Goal: Register for event/course

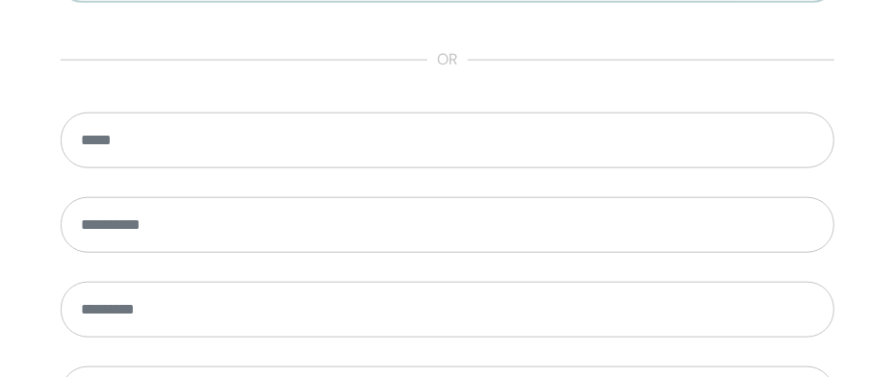
scroll to position [1469, 0]
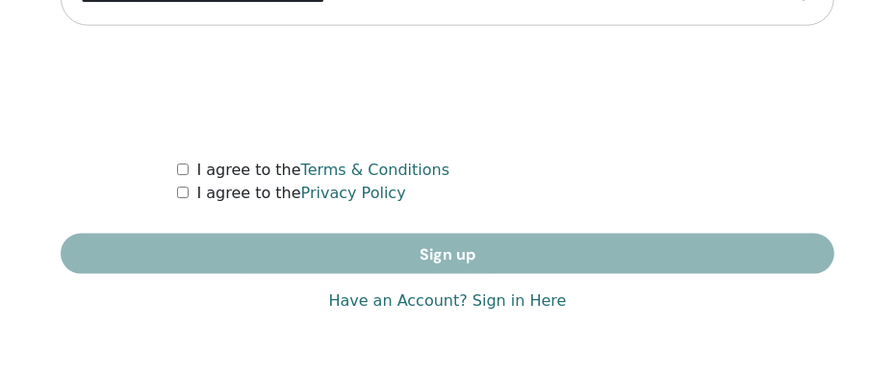
type input "**********"
click at [539, 297] on link "Have an Account? Sign in Here" at bounding box center [447, 301] width 238 height 23
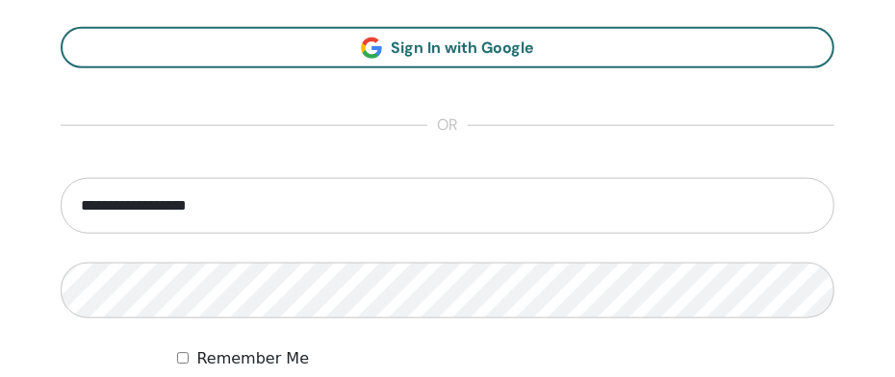
scroll to position [1311, 0]
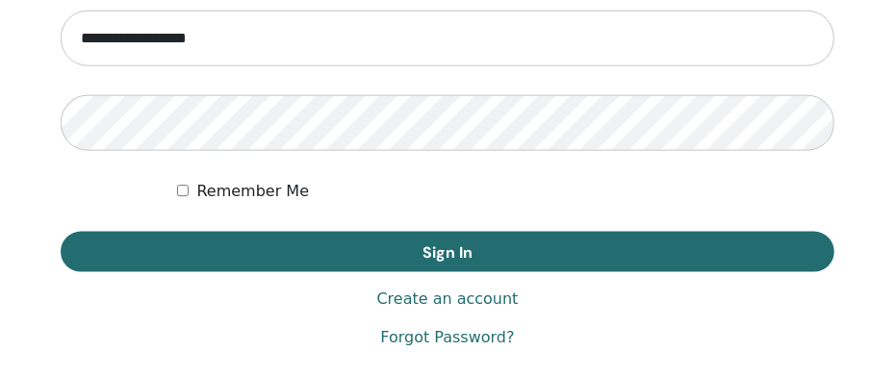
click at [191, 192] on div "Remember Me" at bounding box center [505, 191] width 657 height 23
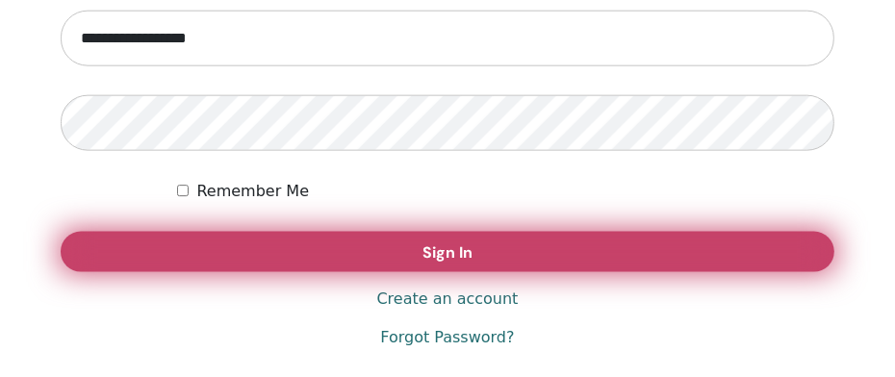
click at [253, 254] on button "Sign In" at bounding box center [447, 252] width 773 height 40
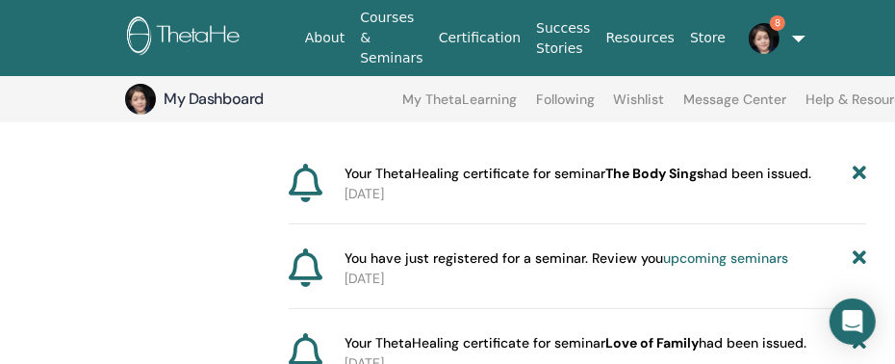
scroll to position [308, 0]
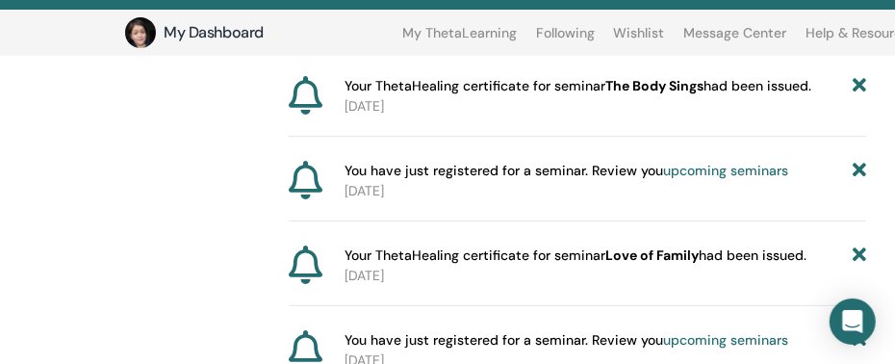
click at [710, 167] on link "upcoming seminars" at bounding box center [725, 170] width 125 height 17
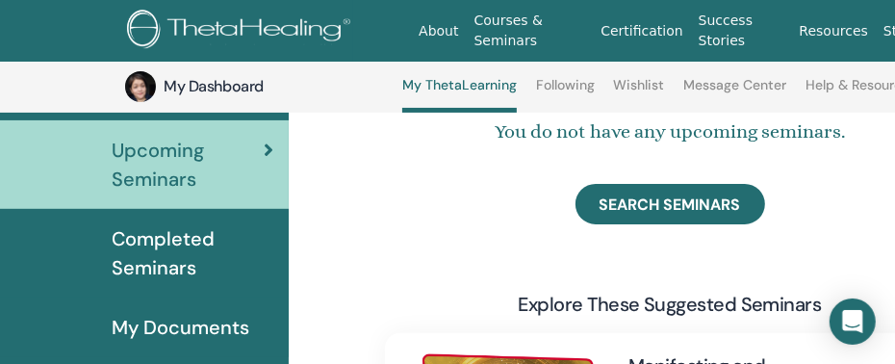
scroll to position [225, 0]
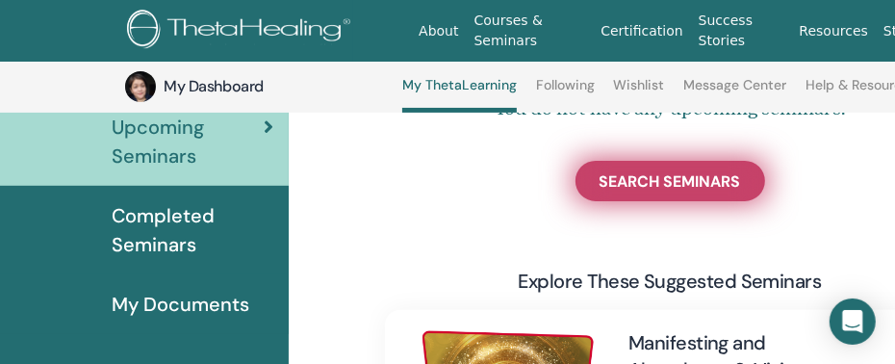
click at [646, 195] on link "SEARCH SEMINARS" at bounding box center [670, 181] width 190 height 40
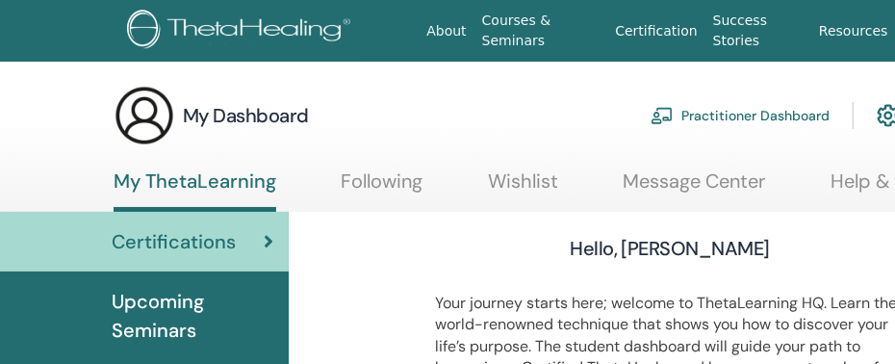
scroll to position [87, 0]
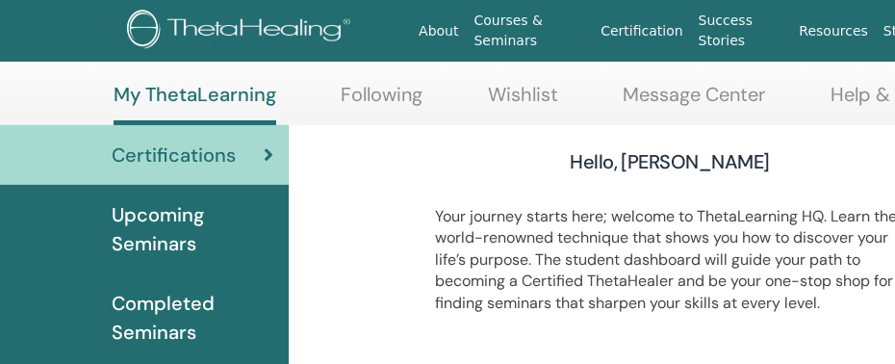
click at [154, 303] on span "Completed Seminars" at bounding box center [193, 318] width 162 height 58
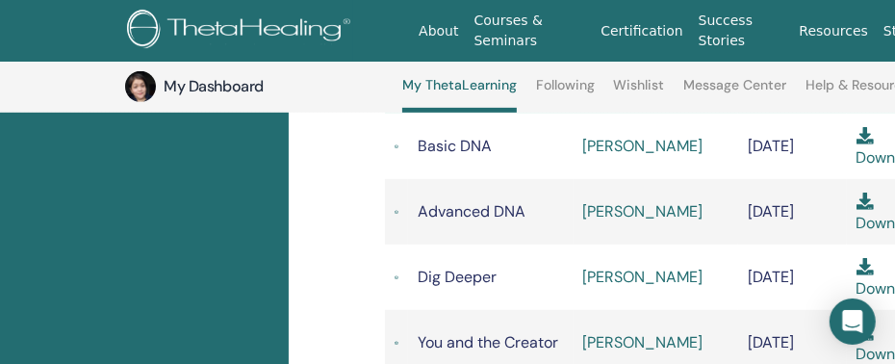
scroll to position [575, 0]
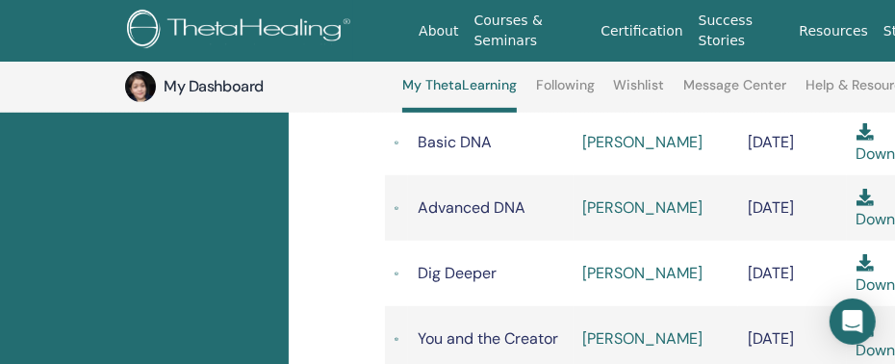
click at [587, 263] on link "Maya Hsieh" at bounding box center [643, 273] width 120 height 20
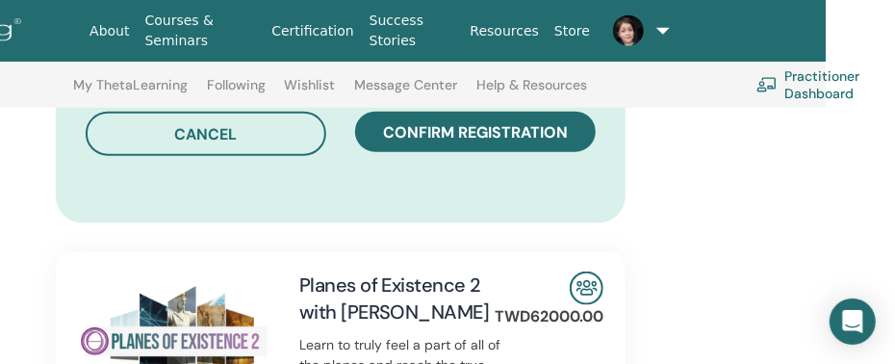
scroll to position [1270, 329]
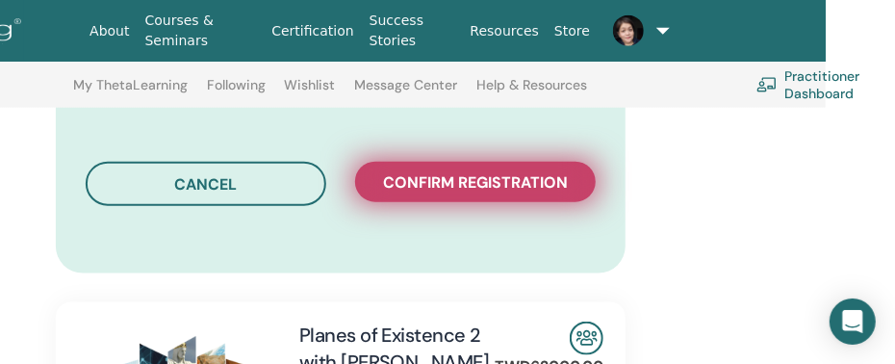
click at [479, 162] on button "Confirm registration" at bounding box center [475, 182] width 241 height 40
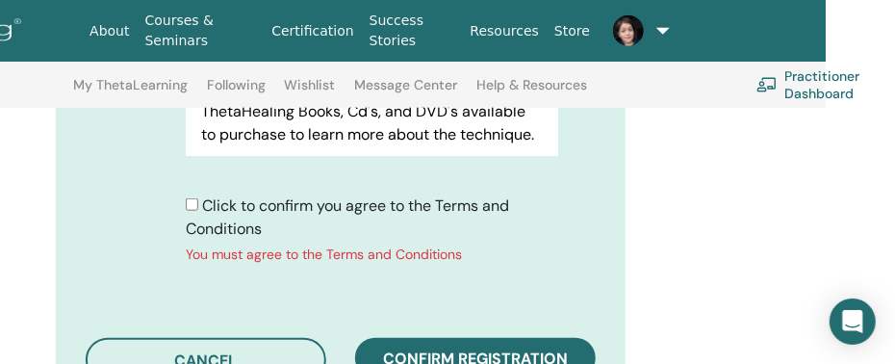
scroll to position [1095, 329]
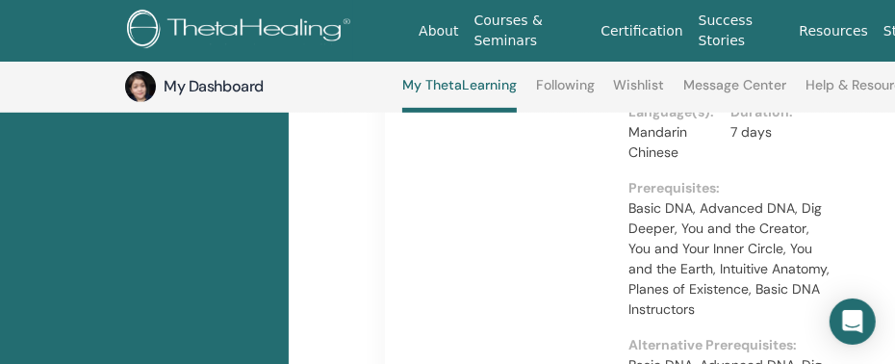
scroll to position [488, 0]
